Goal: Transaction & Acquisition: Download file/media

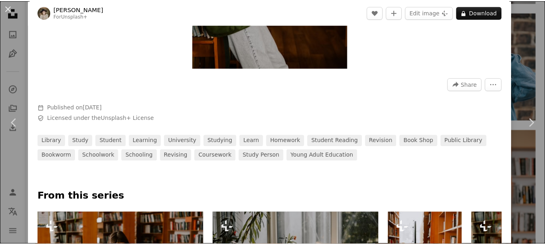
scroll to position [202, 0]
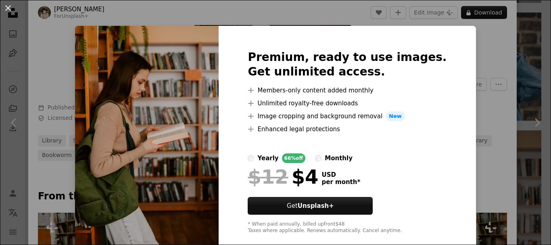
drag, startPoint x: 527, startPoint y: 51, endPoint x: 375, endPoint y: 29, distance: 154.1
click at [527, 51] on div "An X shape Premium, ready to use images. Get unlimited access. A plus sign Memb…" at bounding box center [275, 122] width 551 height 245
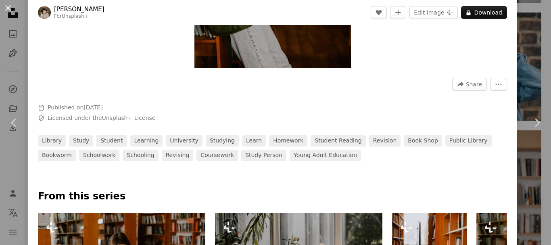
click at [8, 11] on button "An X shape" at bounding box center [8, 8] width 10 height 10
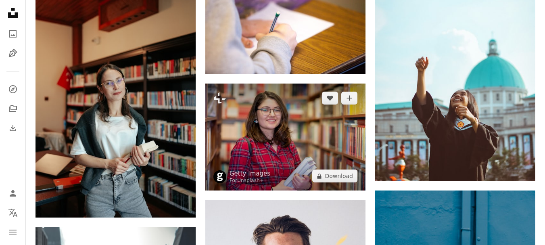
scroll to position [6374, 0]
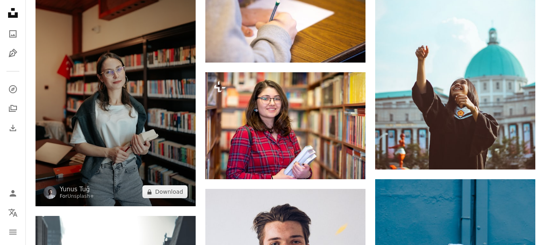
click at [121, 98] on img at bounding box center [115, 86] width 160 height 240
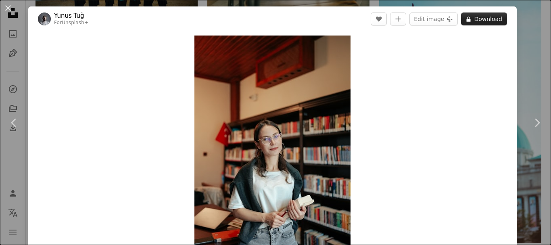
click at [486, 19] on button "A lock Download" at bounding box center [484, 19] width 46 height 13
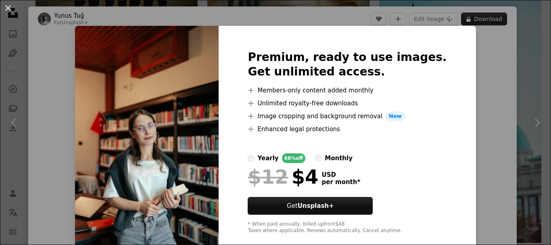
click at [486, 18] on div "An X shape Premium, ready to use images. Get unlimited access. A plus sign Memb…" at bounding box center [275, 122] width 551 height 245
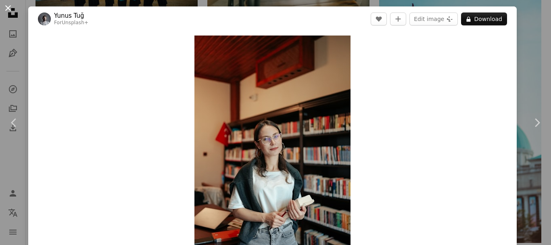
click at [11, 8] on button "An X shape" at bounding box center [8, 8] width 10 height 10
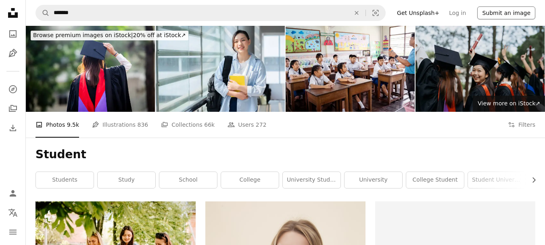
click at [500, 13] on button "Submit an image" at bounding box center [506, 12] width 58 height 13
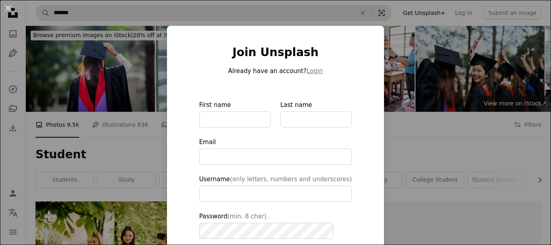
click at [279, 10] on div "An X shape Join Unsplash Already have an account? Login First name Last name Em…" at bounding box center [275, 122] width 551 height 245
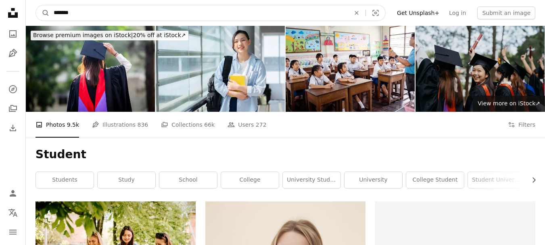
click at [106, 18] on input "*******" at bounding box center [199, 12] width 298 height 15
type input "**********"
click at [36, 5] on button "A magnifying glass" at bounding box center [43, 12] width 14 height 15
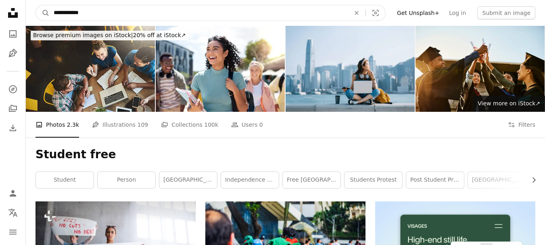
click at [131, 16] on input "**********" at bounding box center [199, 12] width 298 height 15
type input "**********"
click at [36, 5] on button "A magnifying glass" at bounding box center [43, 12] width 14 height 15
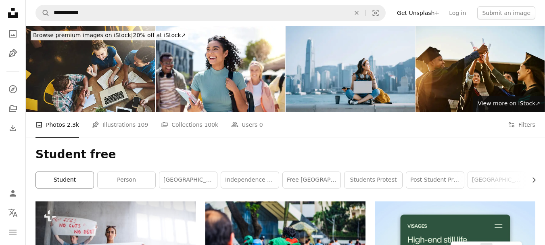
click at [61, 178] on link "student" at bounding box center [65, 180] width 58 height 16
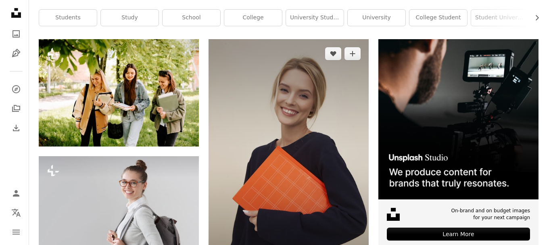
scroll to position [161, 0]
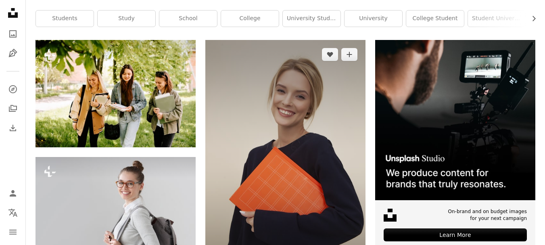
click at [262, 103] on img at bounding box center [285, 160] width 160 height 240
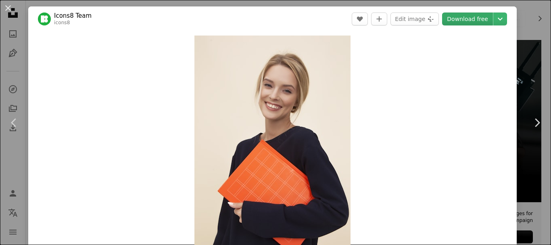
click at [466, 19] on link "Download free" at bounding box center [467, 19] width 51 height 13
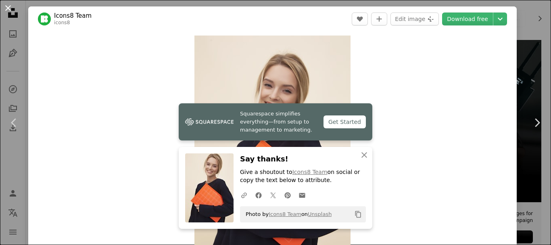
click at [8, 10] on button "An X shape" at bounding box center [8, 8] width 10 height 10
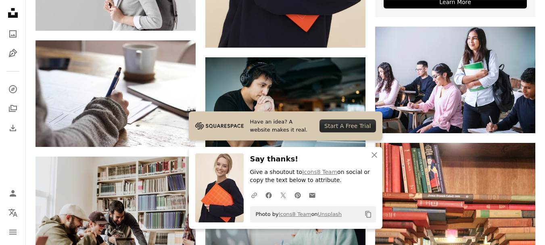
scroll to position [403, 0]
